Goal: Purchase product/service

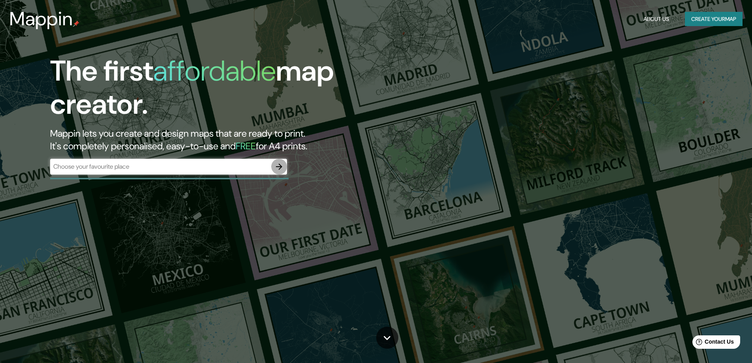
click at [281, 167] on icon "button" at bounding box center [279, 166] width 6 height 6
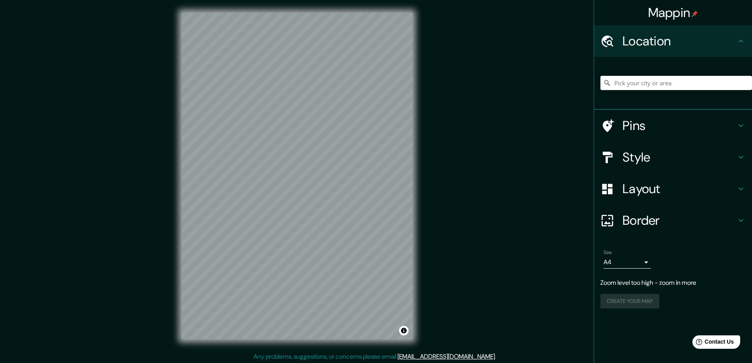
click at [413, 183] on div "© Mapbox © OpenStreetMap Improve this map" at bounding box center [297, 176] width 256 height 352
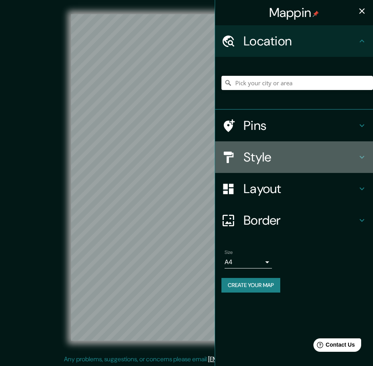
click at [268, 152] on h4 "Style" at bounding box center [300, 157] width 114 height 16
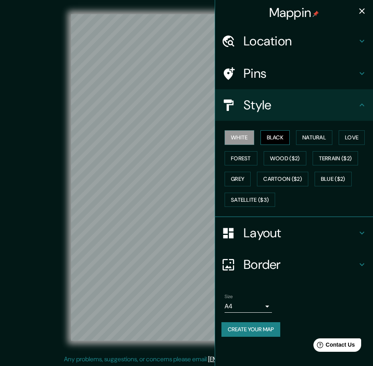
click at [279, 135] on button "Black" at bounding box center [275, 137] width 30 height 15
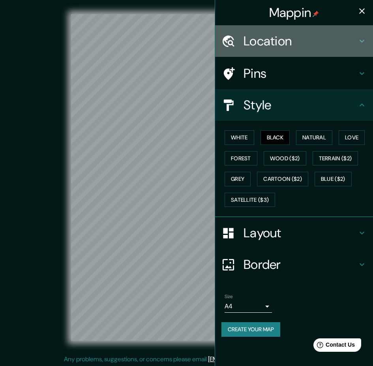
click at [273, 34] on h4 "Location" at bounding box center [300, 41] width 114 height 16
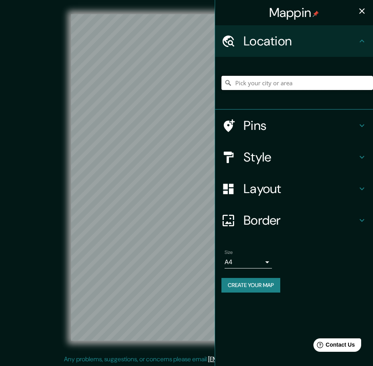
click at [260, 89] on input "Pick your city or area" at bounding box center [297, 83] width 152 height 14
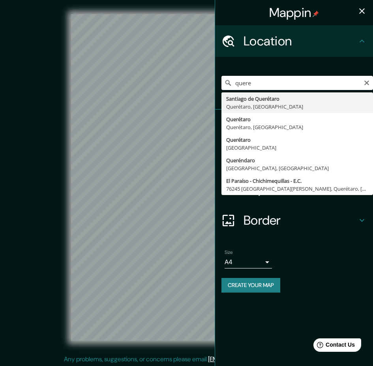
drag, startPoint x: 258, startPoint y: 81, endPoint x: 219, endPoint y: 80, distance: 39.1
click at [219, 80] on div "quere Santiago de Querétaro Querétaro, [GEOGRAPHIC_DATA] Querétaro Querétaro, […" at bounding box center [294, 83] width 158 height 53
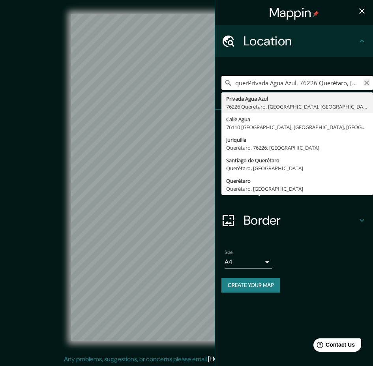
type input "querPrivada Agua Azul, 76226 Querétaro, [GEOGRAPHIC_DATA], [GEOGRAPHIC_DATA]"
click at [369, 83] on icon "Clear" at bounding box center [366, 83] width 6 height 6
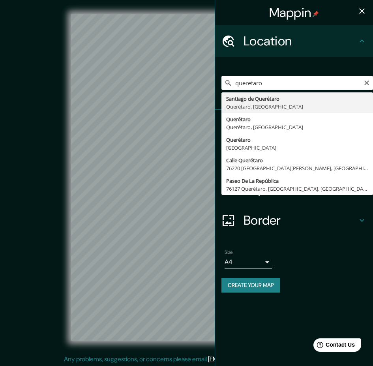
type input "Santiago de Querétaro, [GEOGRAPHIC_DATA], [GEOGRAPHIC_DATA]"
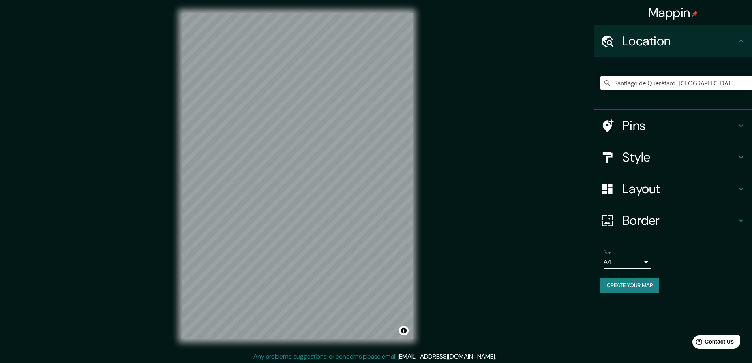
click at [646, 156] on h4 "Style" at bounding box center [679, 157] width 114 height 16
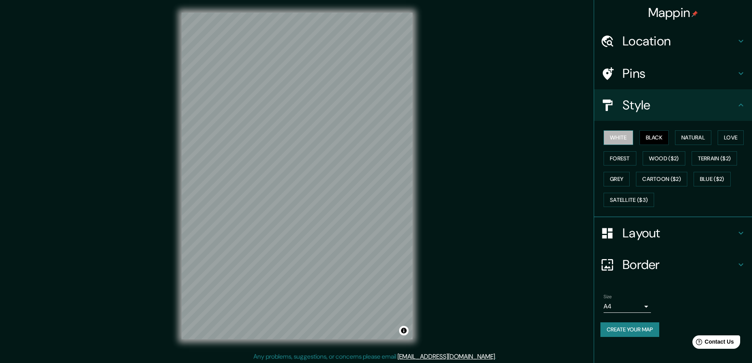
click at [620, 133] on button "White" at bounding box center [618, 137] width 30 height 15
click at [654, 134] on button "Black" at bounding box center [654, 137] width 30 height 15
click at [619, 175] on button "Grey" at bounding box center [616, 179] width 26 height 15
click at [660, 137] on button "Black" at bounding box center [654, 137] width 30 height 15
click at [621, 176] on button "Grey" at bounding box center [616, 179] width 26 height 15
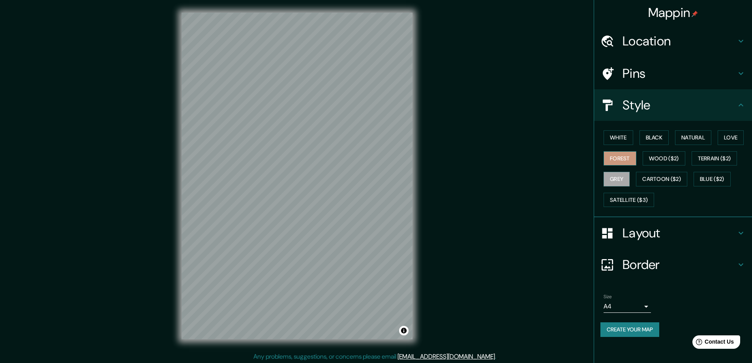
click at [614, 156] on button "Forest" at bounding box center [619, 158] width 33 height 15
click at [670, 155] on button "Wood ($2)" at bounding box center [663, 158] width 43 height 15
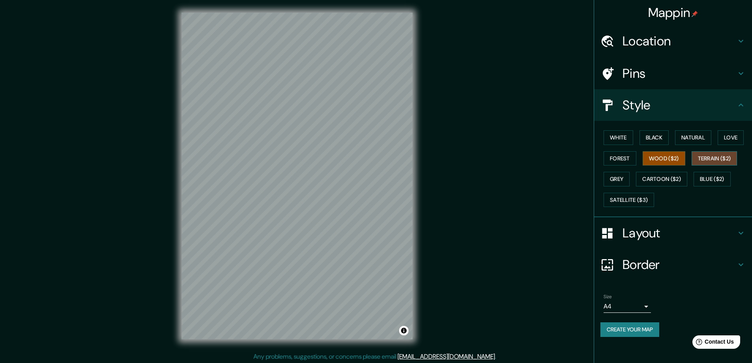
click at [716, 154] on button "Terrain ($2)" at bounding box center [714, 158] width 46 height 15
click at [609, 176] on button "Grey" at bounding box center [616, 179] width 26 height 15
click at [651, 138] on button "Black" at bounding box center [654, 137] width 30 height 15
click at [618, 140] on button "White" at bounding box center [618, 137] width 30 height 15
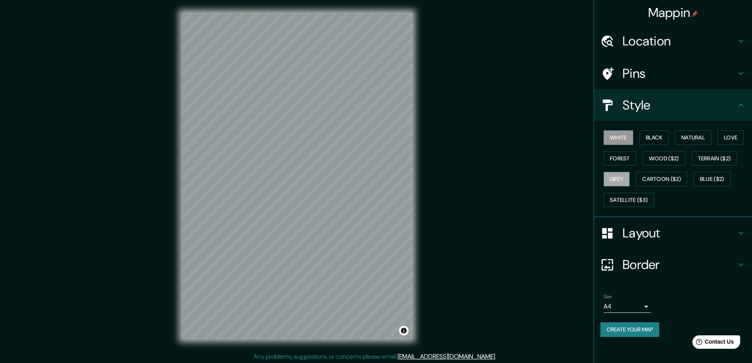
click at [618, 179] on button "Grey" at bounding box center [616, 179] width 26 height 15
click at [676, 230] on h4 "Layout" at bounding box center [679, 233] width 114 height 16
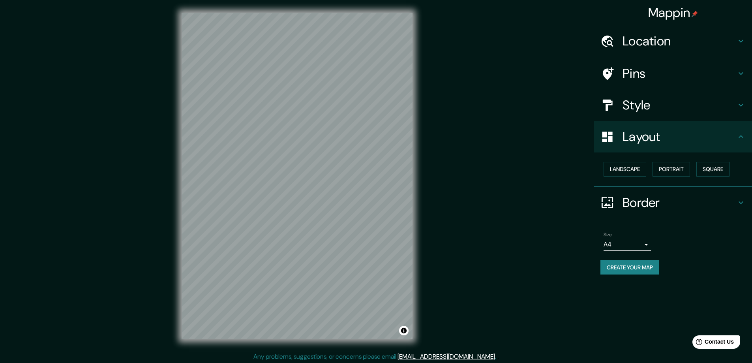
click at [670, 202] on h4 "Border" at bounding box center [679, 203] width 114 height 16
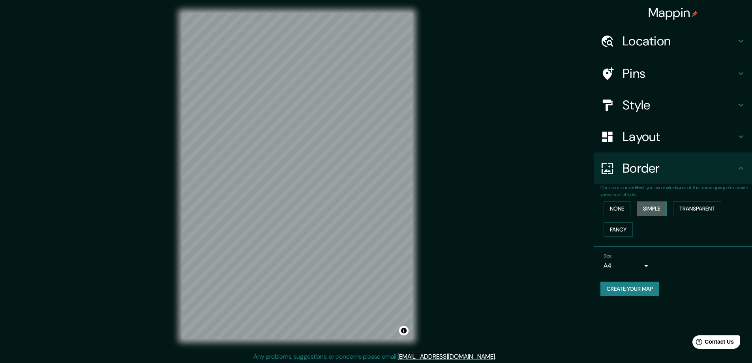
click at [649, 205] on button "Simple" at bounding box center [651, 208] width 30 height 15
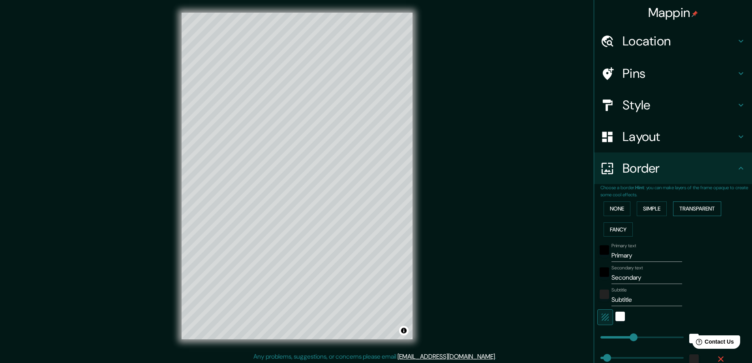
click at [676, 206] on button "Transparent" at bounding box center [697, 208] width 48 height 15
click at [607, 232] on button "Fancy" at bounding box center [617, 229] width 29 height 15
click at [608, 208] on button "None" at bounding box center [616, 208] width 27 height 15
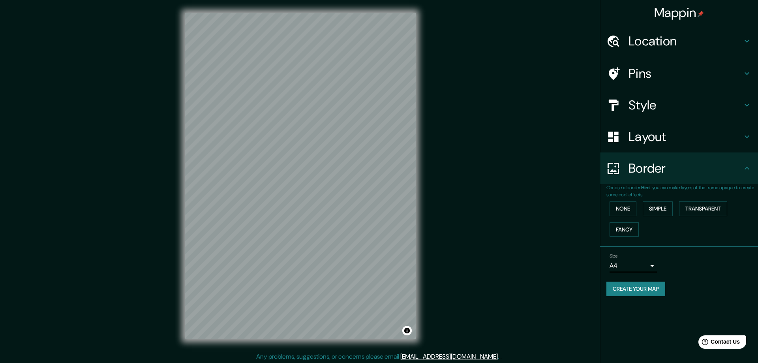
click at [632, 264] on body "Mappin Location [GEOGRAPHIC_DATA], [GEOGRAPHIC_DATA], [GEOGRAPHIC_DATA] Pins St…" at bounding box center [379, 181] width 758 height 363
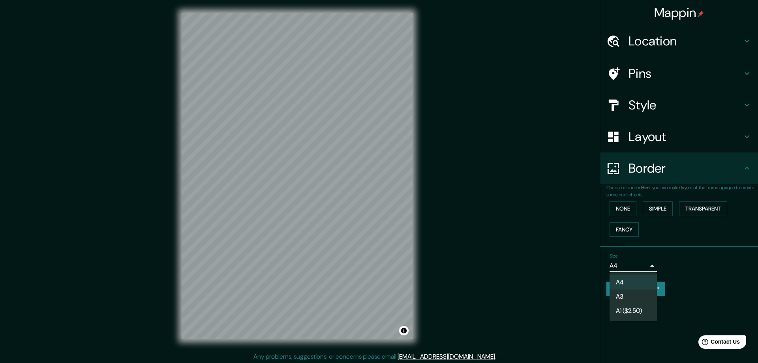
click at [632, 264] on div at bounding box center [379, 181] width 758 height 363
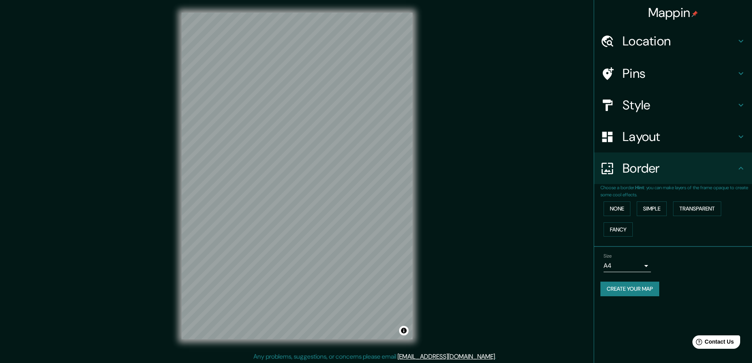
click at [633, 284] on button "Create your map" at bounding box center [629, 288] width 59 height 15
click at [618, 284] on button "Create your map" at bounding box center [629, 288] width 59 height 15
click at [641, 287] on button "Create your map" at bounding box center [629, 288] width 59 height 15
click at [641, 286] on div "Create your map" at bounding box center [672, 288] width 145 height 15
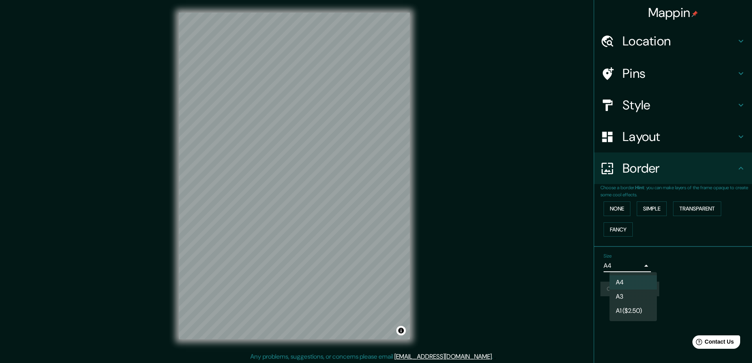
click at [644, 264] on body "Mappin Location [GEOGRAPHIC_DATA], [GEOGRAPHIC_DATA], [GEOGRAPHIC_DATA] Pins St…" at bounding box center [376, 181] width 752 height 363
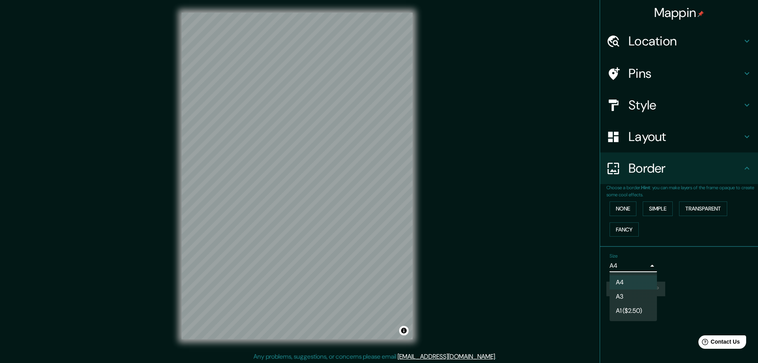
click at [634, 295] on li "A3" at bounding box center [632, 296] width 47 height 14
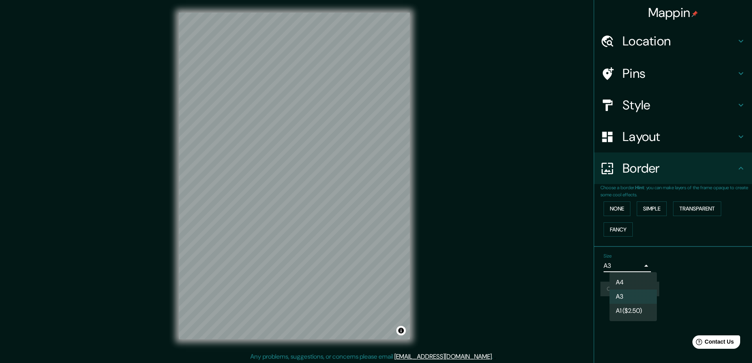
click at [638, 260] on body "Mappin Location [GEOGRAPHIC_DATA], [GEOGRAPHIC_DATA], [GEOGRAPHIC_DATA] Pins St…" at bounding box center [376, 181] width 752 height 363
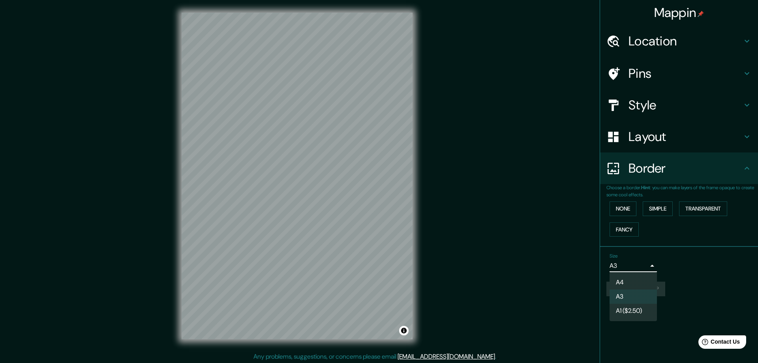
click at [629, 284] on li "A4" at bounding box center [632, 282] width 47 height 14
type input "single"
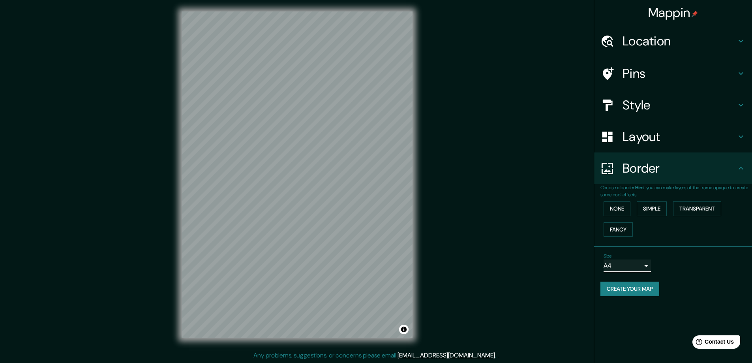
scroll to position [2, 0]
click at [401, 333] on div "© Mapbox © OpenStreetMap Improve this map" at bounding box center [297, 174] width 231 height 326
click at [404, 329] on button "Toggle attribution" at bounding box center [403, 328] width 9 height 9
click at [485, 234] on div "© Mapbox © OpenStreetMap Improve this map" at bounding box center [297, 174] width 677 height 326
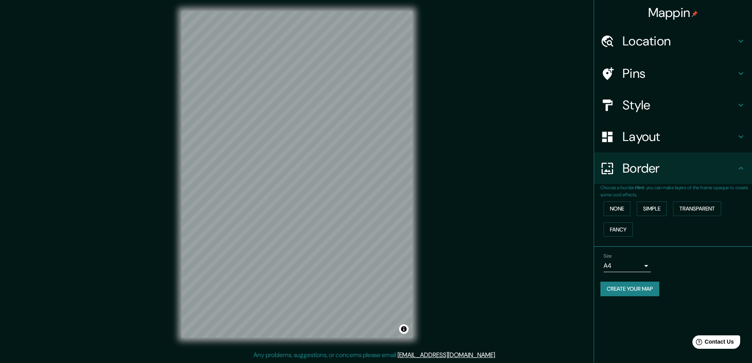
click at [644, 265] on body "Mappin Location [GEOGRAPHIC_DATA], [GEOGRAPHIC_DATA], [GEOGRAPHIC_DATA] Pins St…" at bounding box center [376, 179] width 752 height 363
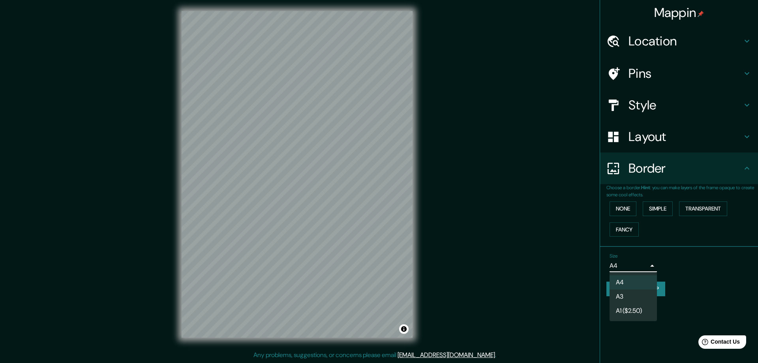
click at [644, 264] on div at bounding box center [379, 181] width 758 height 363
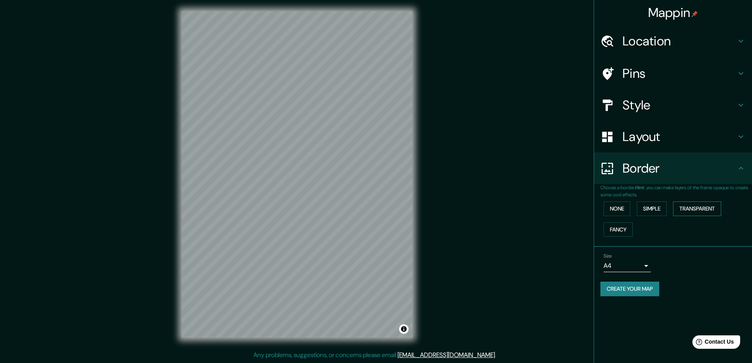
click at [697, 206] on button "Transparent" at bounding box center [697, 208] width 48 height 15
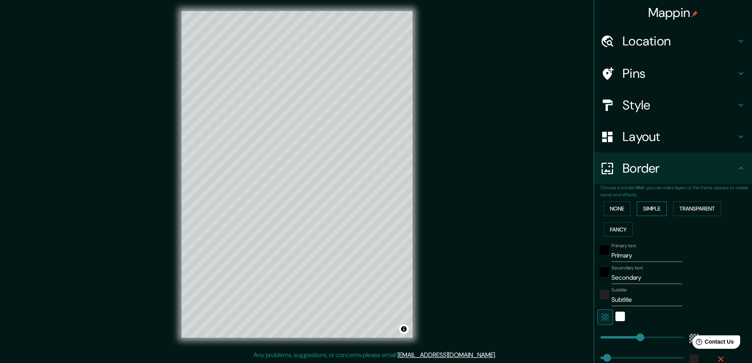
click at [653, 206] on button "Simple" at bounding box center [651, 208] width 30 height 15
click at [612, 208] on button "None" at bounding box center [616, 208] width 27 height 15
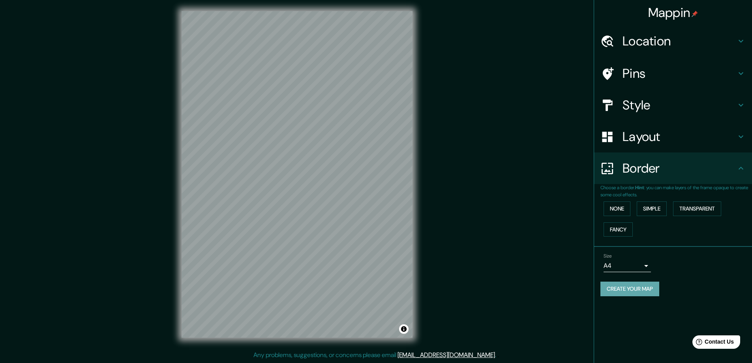
click at [649, 289] on button "Create your map" at bounding box center [629, 288] width 59 height 15
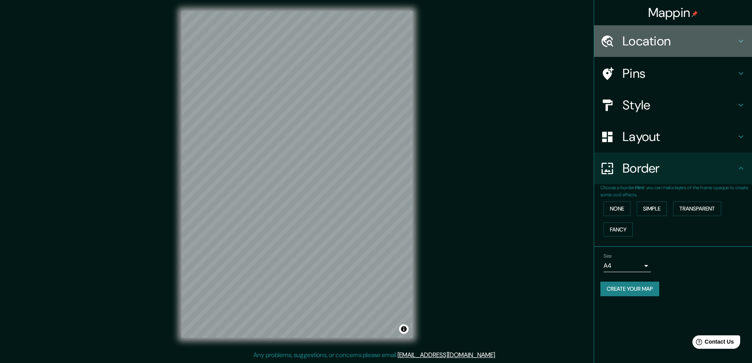
click at [662, 41] on h4 "Location" at bounding box center [679, 41] width 114 height 16
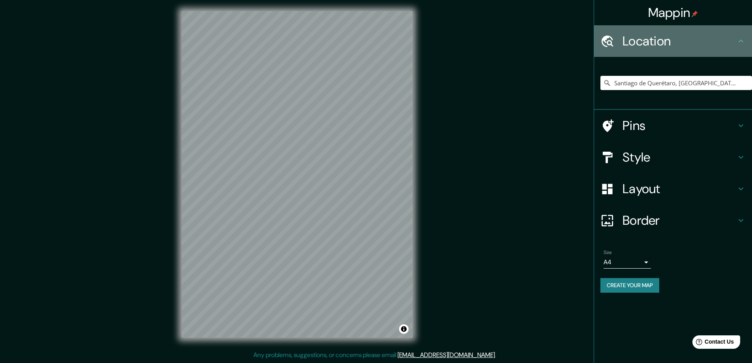
click at [709, 50] on div "Location" at bounding box center [673, 41] width 158 height 32
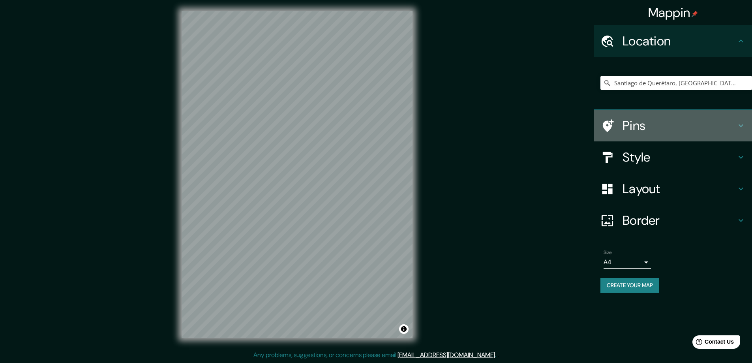
click at [672, 112] on div "Pins" at bounding box center [673, 126] width 158 height 32
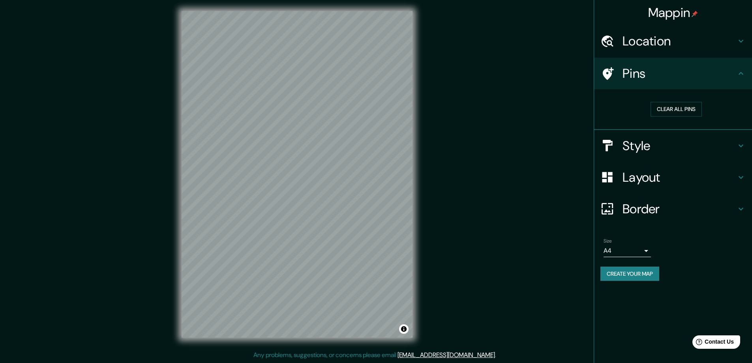
click at [673, 151] on h4 "Style" at bounding box center [679, 146] width 114 height 16
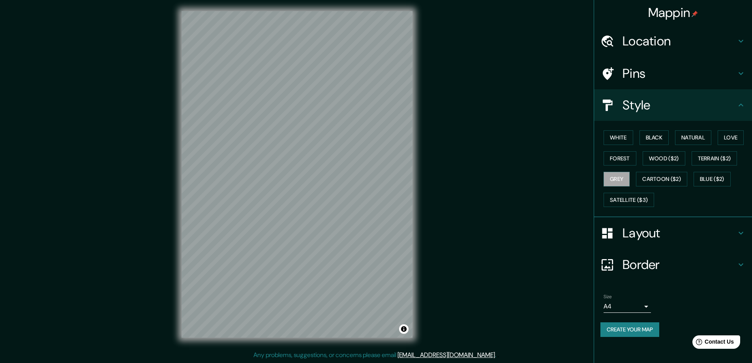
click at [667, 229] on h4 "Layout" at bounding box center [679, 233] width 114 height 16
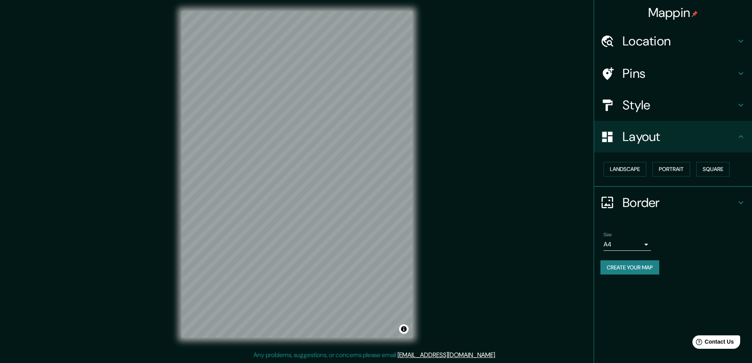
click at [665, 195] on h4 "Border" at bounding box center [679, 203] width 114 height 16
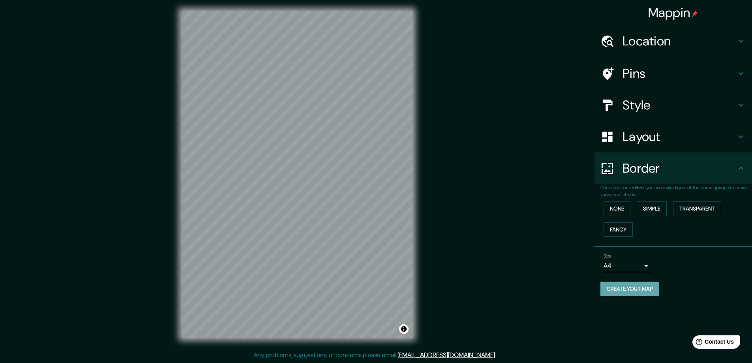
click at [623, 288] on button "Create your map" at bounding box center [629, 288] width 59 height 15
